Goal: Information Seeking & Learning: Learn about a topic

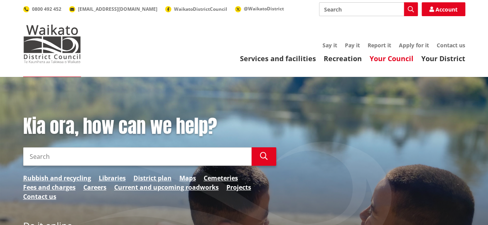
click at [382, 61] on link "Your Council" at bounding box center [391, 58] width 44 height 9
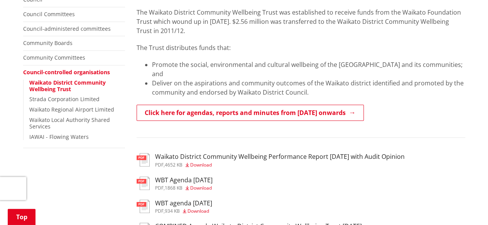
scroll to position [116, 0]
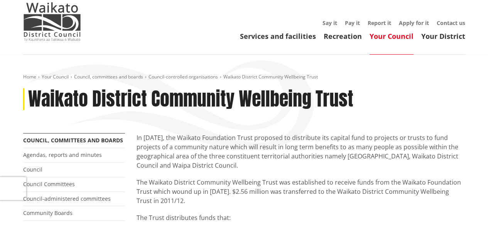
scroll to position [39, 0]
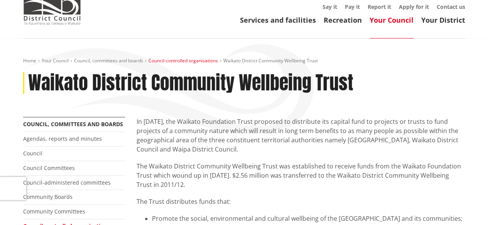
click at [185, 60] on link "Council-controlled organisations" at bounding box center [182, 60] width 69 height 7
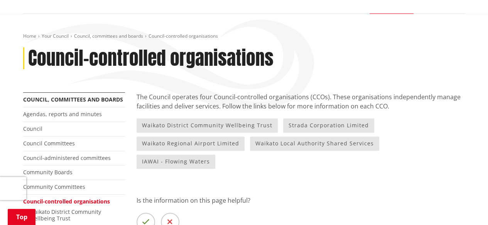
scroll to position [116, 0]
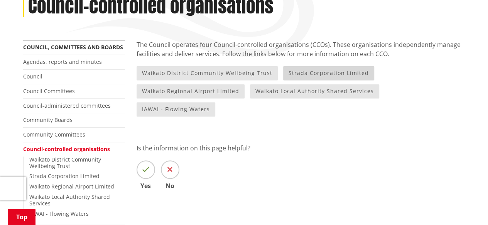
click at [298, 74] on link "Strada Corporation Limited" at bounding box center [328, 73] width 91 height 14
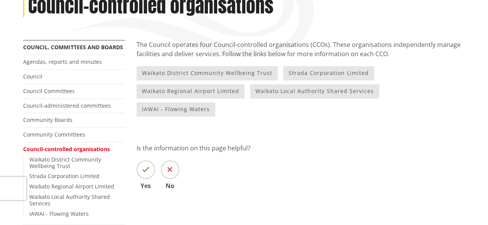
scroll to position [116, 0]
